Goal: Task Accomplishment & Management: Manage account settings

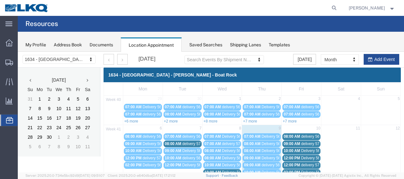
scroll to position [36, 0]
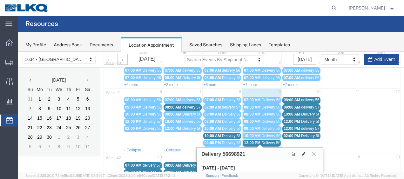
click at [316, 152] on button at bounding box center [313, 154] width 9 height 6
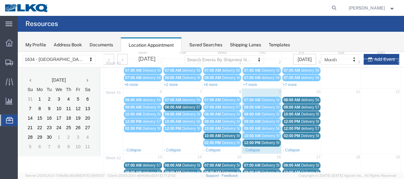
click at [223, 135] on span "Delivery 56682222" at bounding box center [237, 136] width 31 height 4
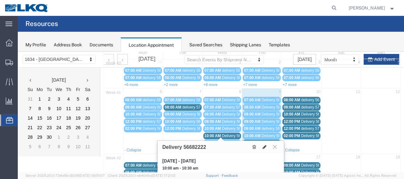
click at [265, 145] on icon at bounding box center [264, 147] width 4 height 4
select select "100"
select select "1"
select select
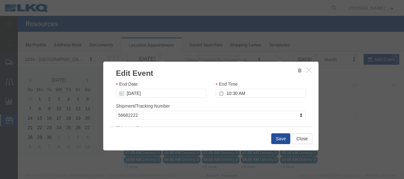
scroll to position [95, 0]
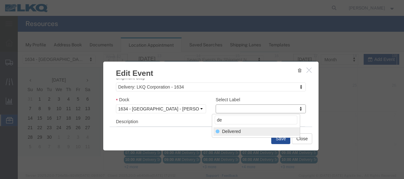
type input "de"
select select "40"
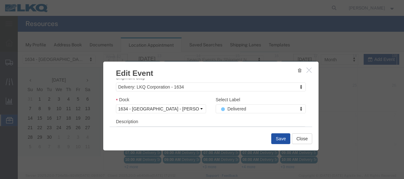
click at [279, 138] on button "Save" at bounding box center [280, 138] width 19 height 11
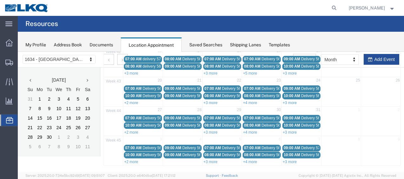
scroll to position [36, 0]
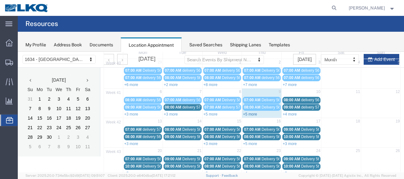
click at [246, 112] on link "+5 more" at bounding box center [250, 114] width 14 height 4
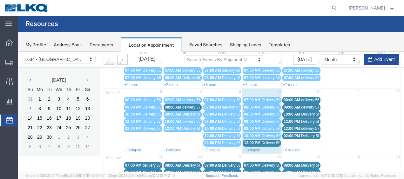
click at [264, 141] on span "Delivery 56698921" at bounding box center [276, 143] width 31 height 4
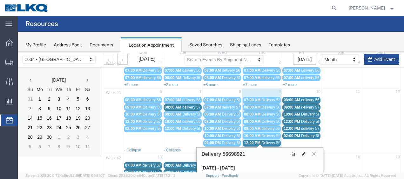
click at [304, 152] on icon at bounding box center [303, 154] width 4 height 4
select select "100"
select select "1"
select select
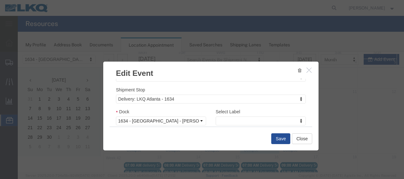
scroll to position [95, 0]
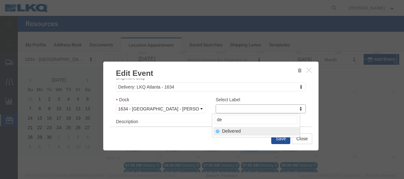
type input "de"
select select "40"
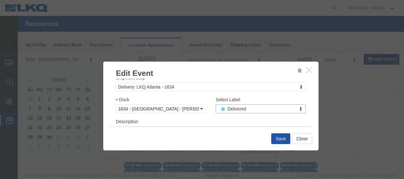
click at [280, 136] on button "Save" at bounding box center [280, 138] width 19 height 11
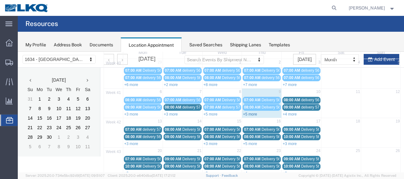
click at [247, 112] on link "+5 more" at bounding box center [250, 114] width 14 height 4
